Goal: Check status

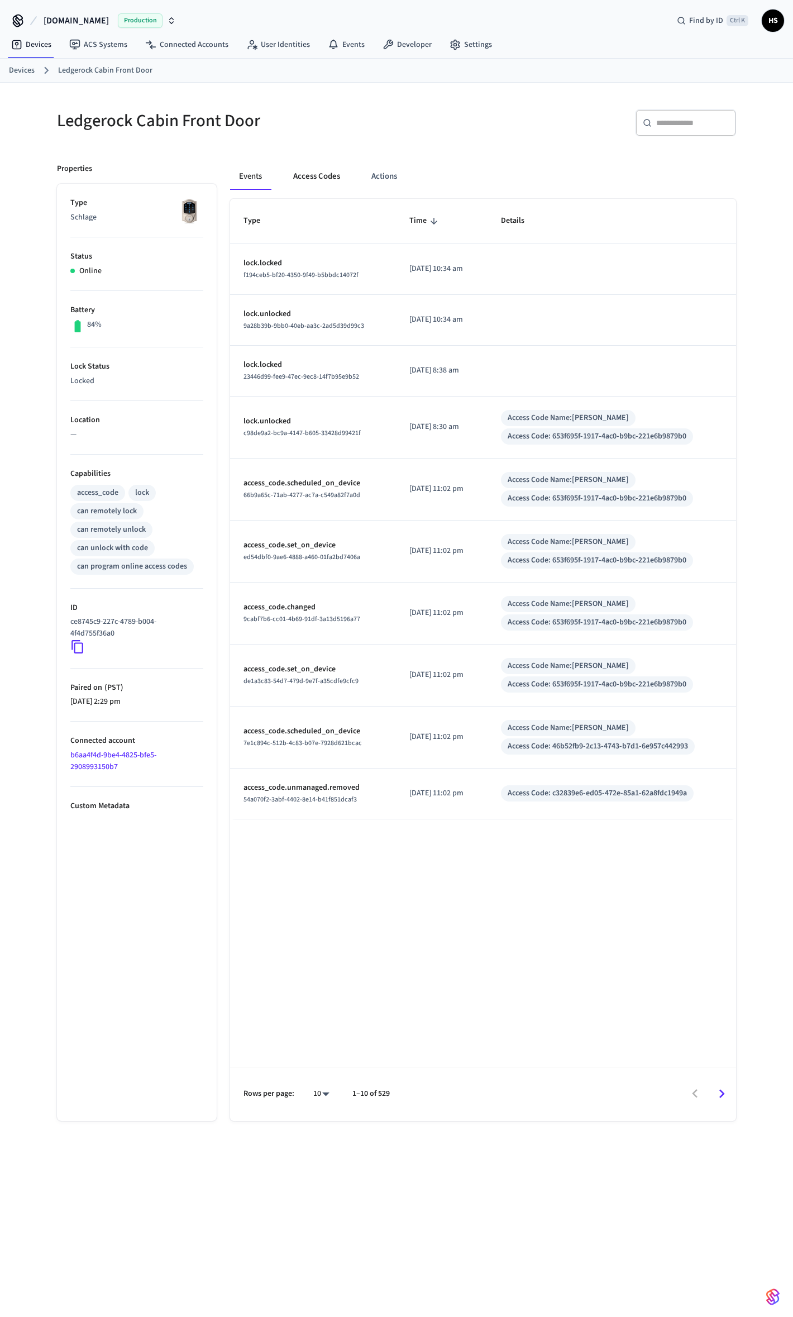
click at [318, 179] on button "Access Codes" at bounding box center [316, 176] width 65 height 27
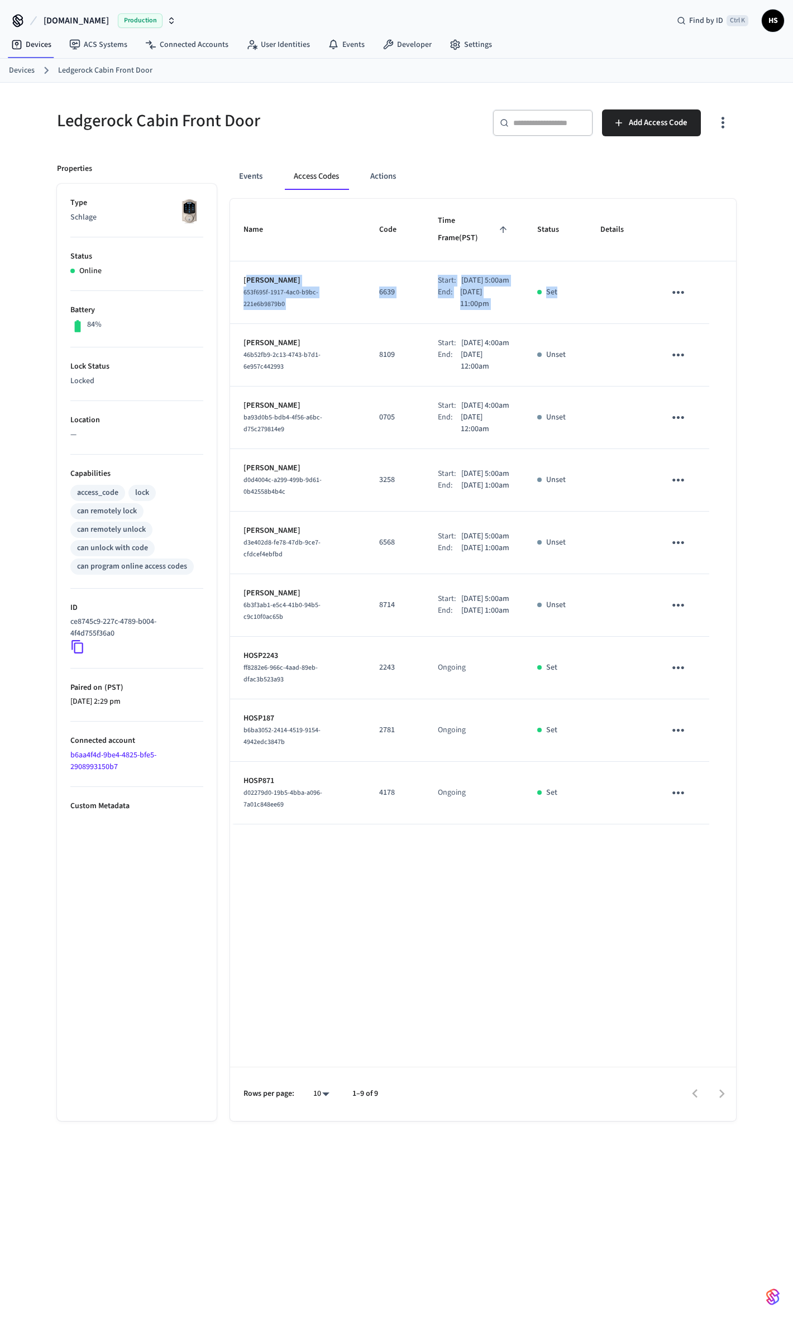
drag, startPoint x: 247, startPoint y: 252, endPoint x: 615, endPoint y: 300, distance: 371.7
click at [615, 300] on tr "[PERSON_NAME] 653f695f-1917-4ac0-b9bc-221e6b9879b0 6639 Start: [DATE] 5:00am En…" at bounding box center [483, 292] width 506 height 63
click at [615, 300] on td "sticky table" at bounding box center [619, 292] width 65 height 63
drag, startPoint x: 253, startPoint y: 249, endPoint x: 686, endPoint y: 307, distance: 436.8
click at [686, 307] on tr "[PERSON_NAME] 653f695f-1917-4ac0-b9bc-221e6b9879b0 6639 Start: [DATE] 5:00am En…" at bounding box center [483, 292] width 506 height 63
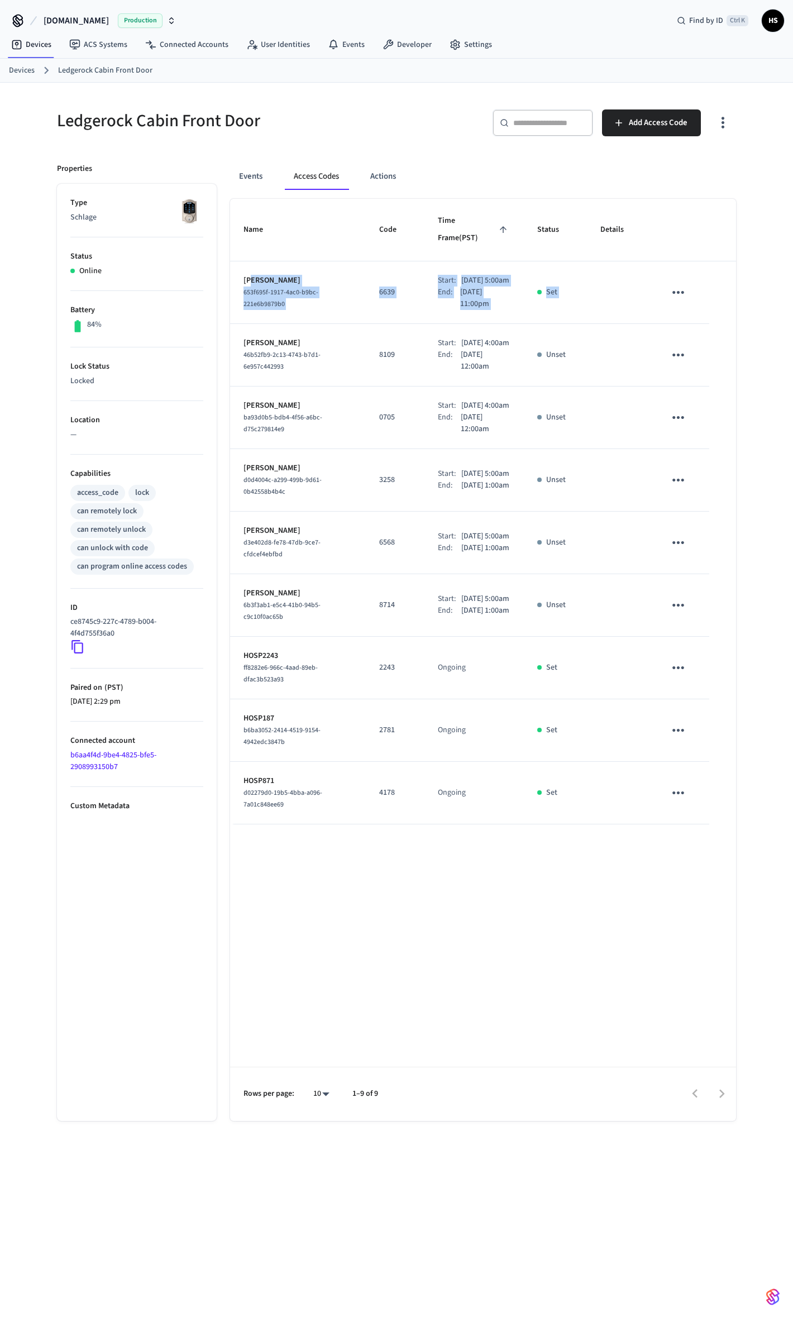
click at [689, 307] on td "sticky table" at bounding box center [681, 292] width 58 height 63
drag, startPoint x: 661, startPoint y: 307, endPoint x: 217, endPoint y: 284, distance: 444.6
click at [217, 284] on div "Events Access Codes Actions Name Code Time Frame (PST) Status Details [PERSON_N…" at bounding box center [476, 635] width 519 height 971
click at [420, 163] on div "Events Access Codes Actions Name Code Time Frame (PST) Status Details [PERSON_N…" at bounding box center [476, 635] width 519 height 971
